Goal: Task Accomplishment & Management: Manage account settings

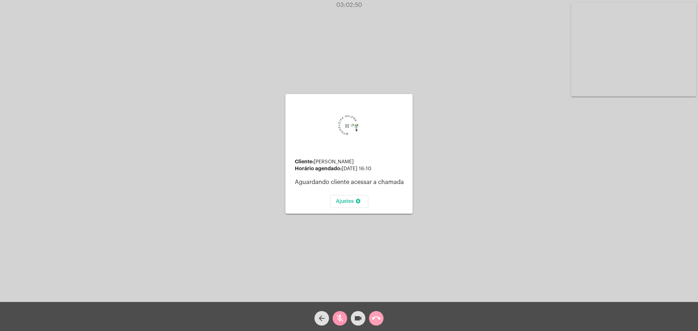
click at [377, 317] on mat-icon "call_end" at bounding box center [376, 318] width 9 height 9
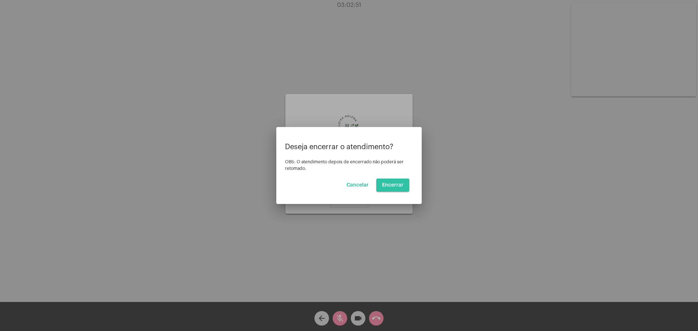
click at [398, 183] on span "Encerrar" at bounding box center [392, 185] width 21 height 5
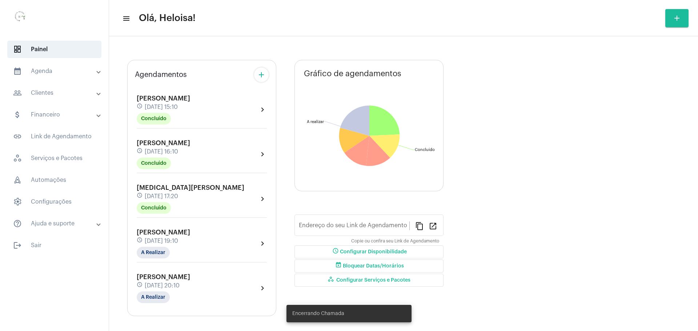
type input "[URL][DOMAIN_NAME]"
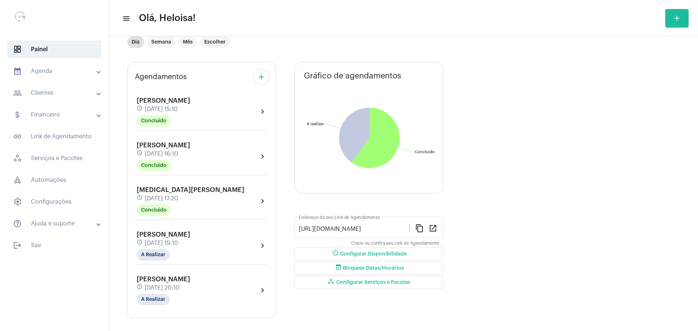
scroll to position [25, 0]
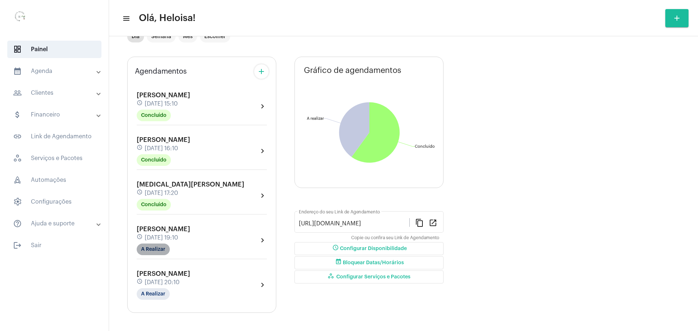
click at [153, 248] on mat-chip "A Realizar" at bounding box center [153, 250] width 33 height 12
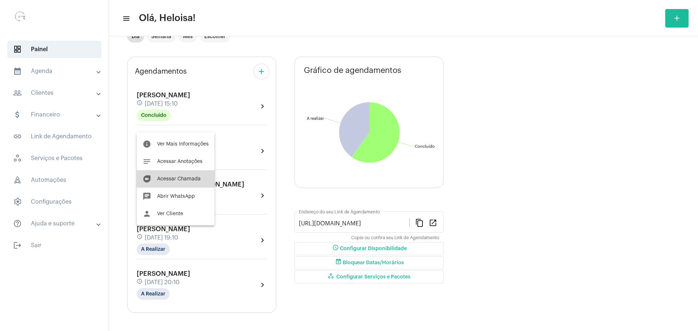
click at [180, 177] on span "Acessar Chamada" at bounding box center [179, 179] width 44 height 5
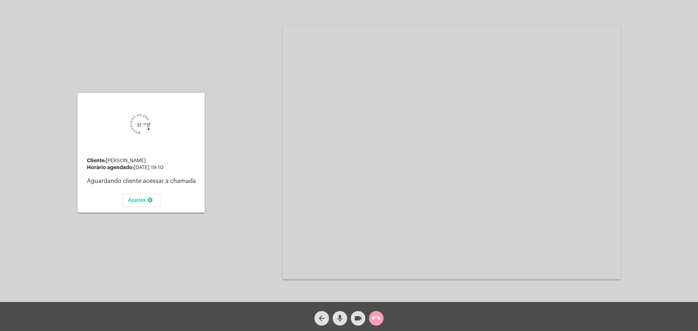
click at [377, 321] on mat-icon "call_end" at bounding box center [376, 318] width 9 height 9
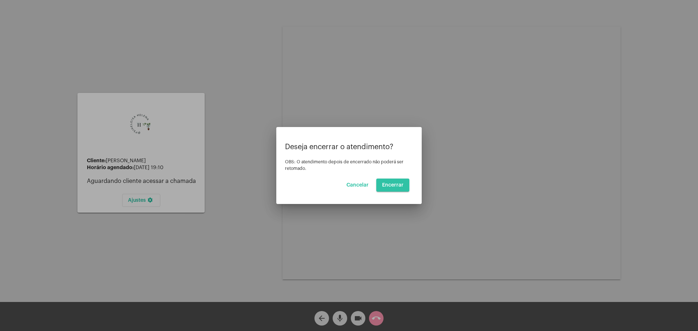
click at [397, 185] on span "Encerrar" at bounding box center [392, 185] width 21 height 5
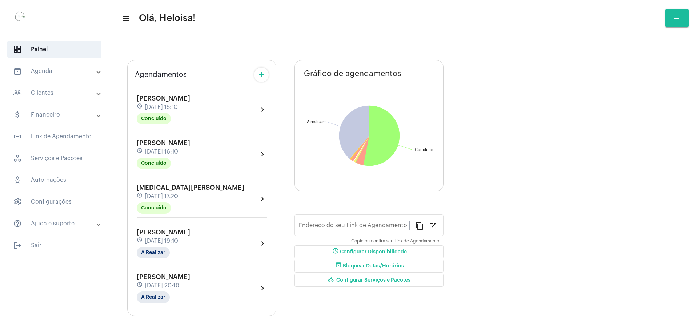
type input "[URL][DOMAIN_NAME]"
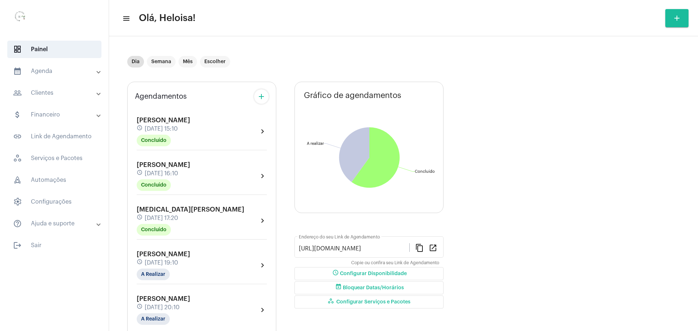
click at [190, 267] on div "[PERSON_NAME] schedule [DATE] 19:10 A Realizar" at bounding box center [163, 266] width 53 height 30
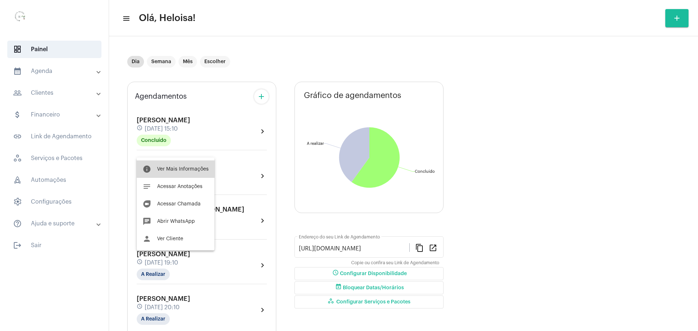
click at [186, 171] on span "Ver Mais Informações" at bounding box center [183, 169] width 52 height 5
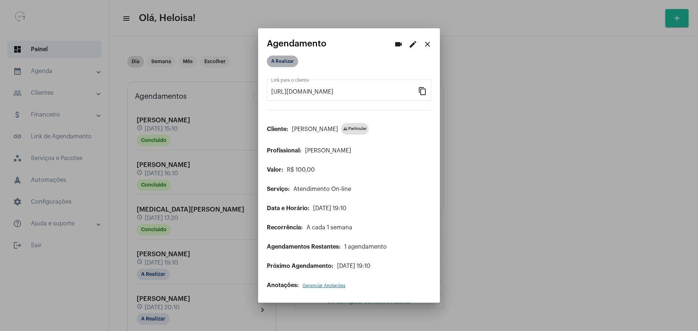
click at [284, 67] on mat-chip "A Realizar" at bounding box center [282, 62] width 31 height 12
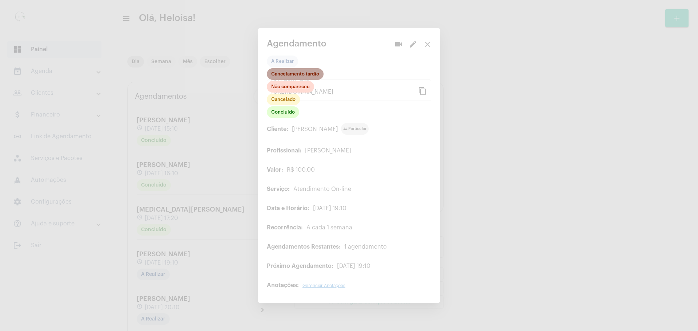
click at [289, 75] on mat-chip "Cancelamento tardio" at bounding box center [295, 74] width 57 height 12
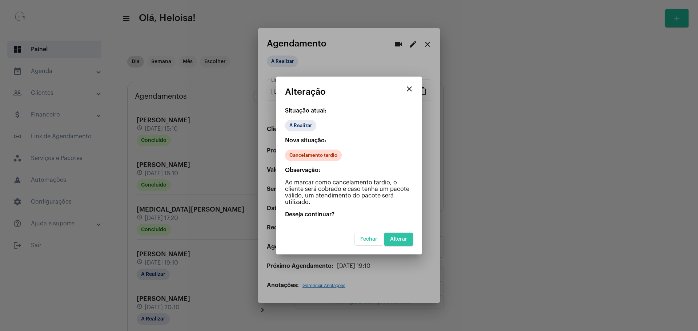
click at [390, 239] on span "Alterar" at bounding box center [398, 239] width 17 height 5
